Goal: Task Accomplishment & Management: Complete application form

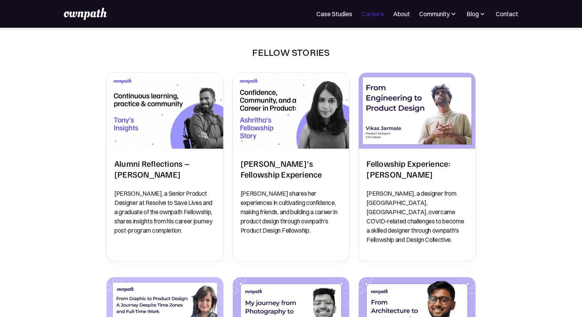
click at [376, 15] on link "Careers" at bounding box center [372, 13] width 22 height 9
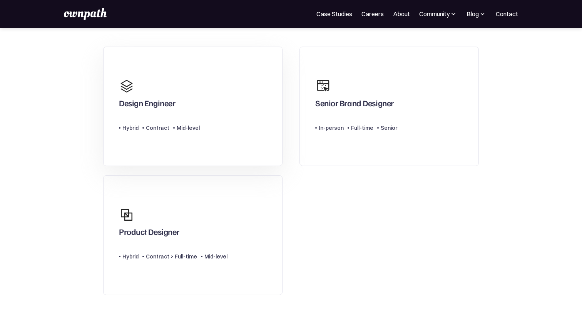
scroll to position [48, 0]
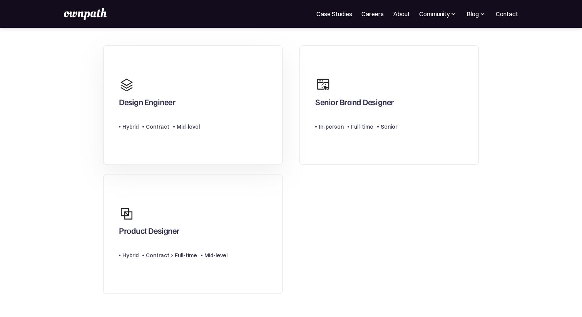
click at [234, 114] on link "Design Engineer Type Level Hybrid Contract Mid-level" at bounding box center [192, 105] width 179 height 120
